Goal: Transaction & Acquisition: Subscribe to service/newsletter

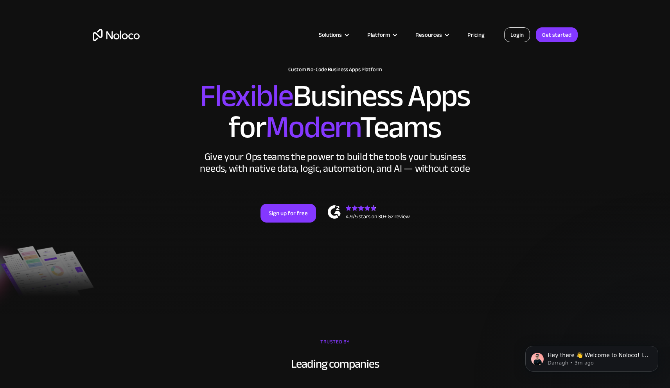
click at [512, 38] on link "Login" at bounding box center [517, 34] width 26 height 15
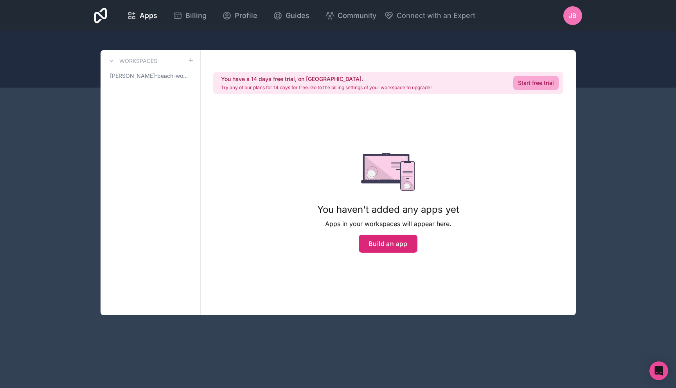
click at [369, 245] on button "Build an app" at bounding box center [388, 244] width 59 height 18
click at [527, 83] on link "Start free trial" at bounding box center [535, 83] width 45 height 14
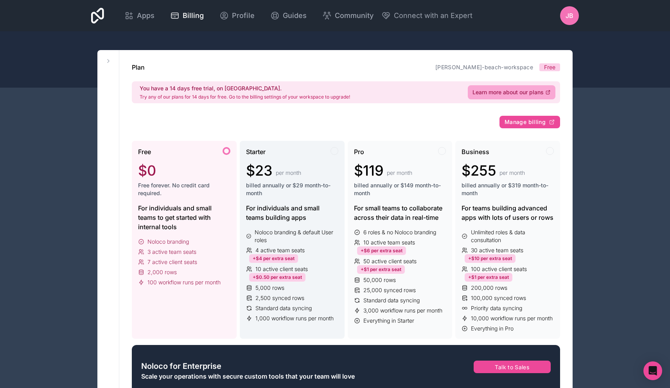
click at [252, 190] on span "billed annually or $29 month-to-month" at bounding box center [292, 190] width 92 height 16
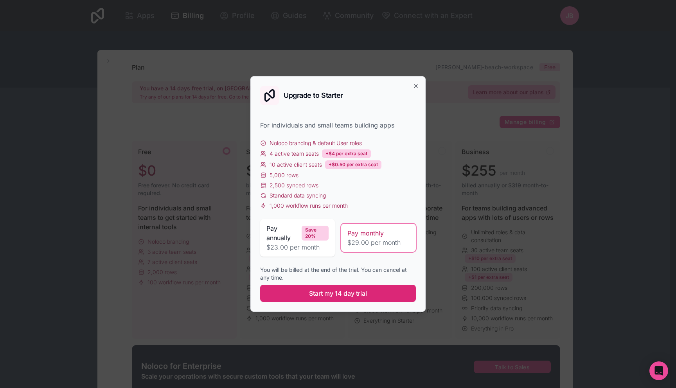
click at [310, 286] on button "Start my 14 day trial" at bounding box center [338, 293] width 156 height 17
